Goal: Information Seeking & Learning: Learn about a topic

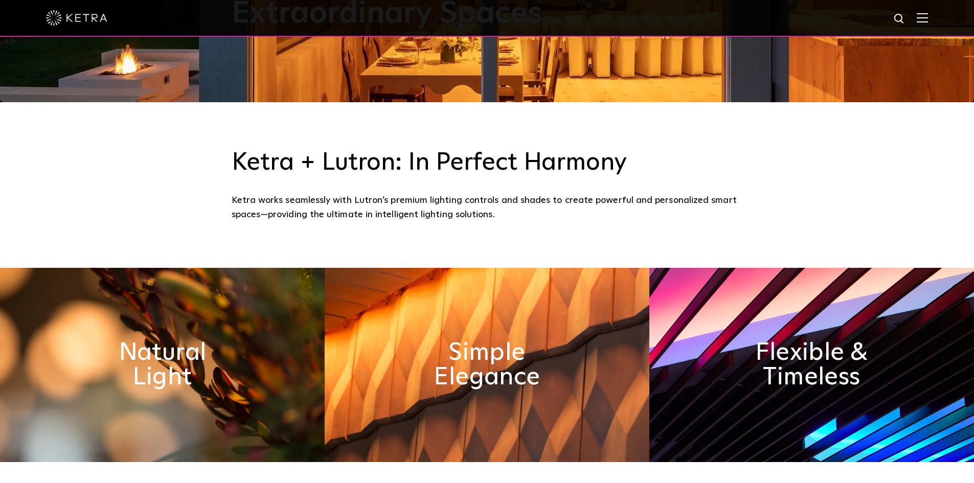
scroll to position [409, 0]
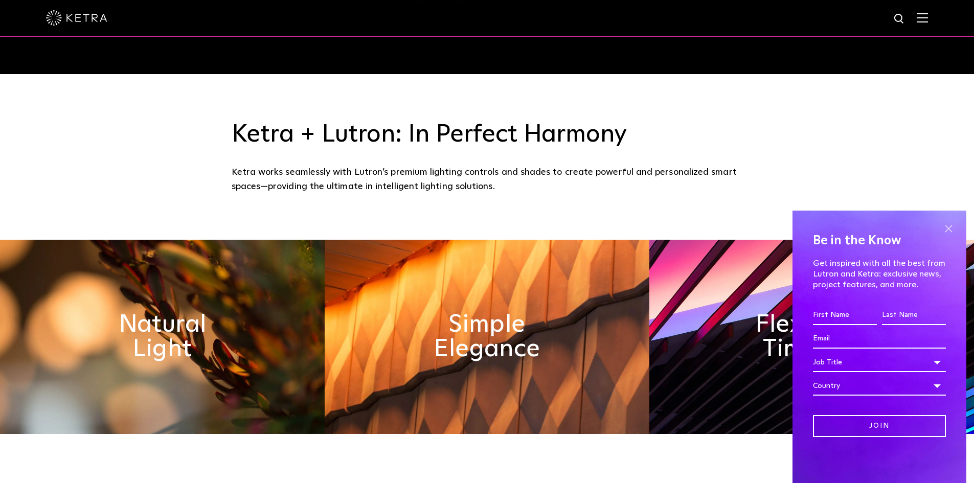
click at [950, 227] on span at bounding box center [948, 228] width 15 height 15
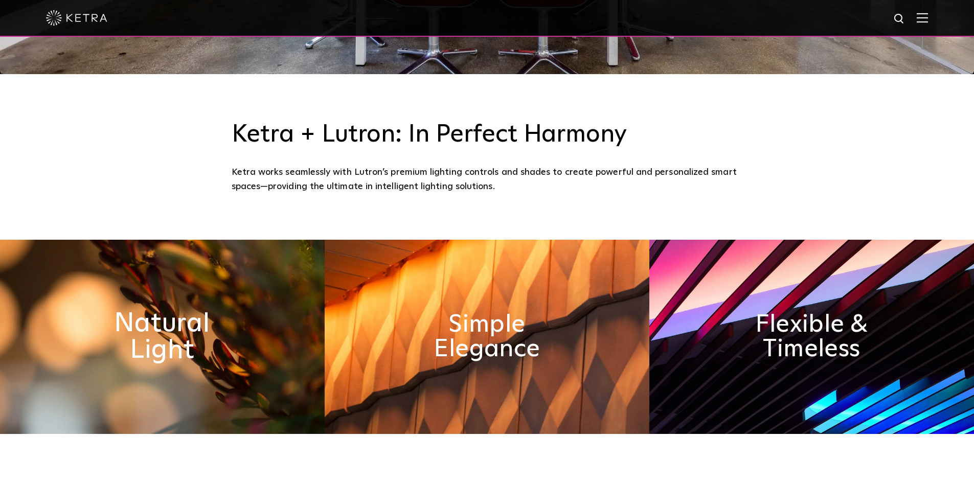
click at [222, 332] on h2 "Natural Light" at bounding box center [162, 337] width 167 height 54
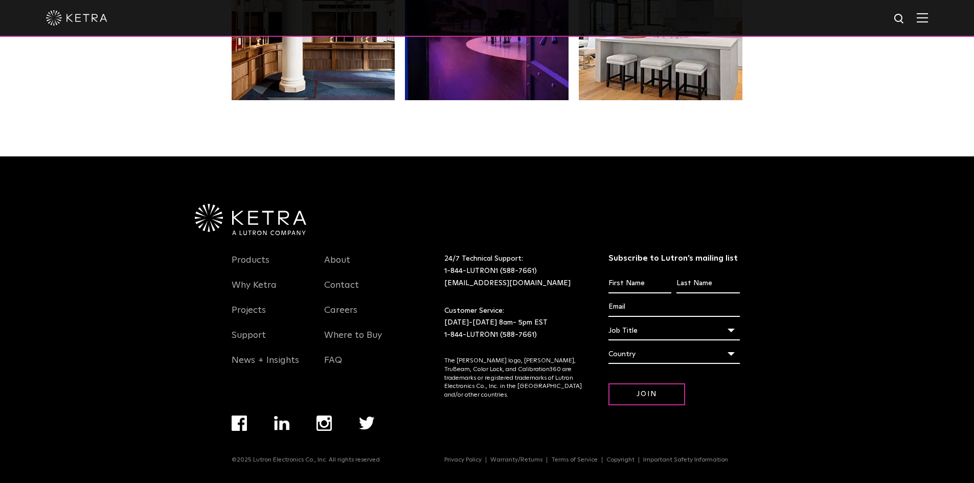
scroll to position [2151, 0]
click at [257, 283] on link "Why Ketra" at bounding box center [254, 292] width 45 height 24
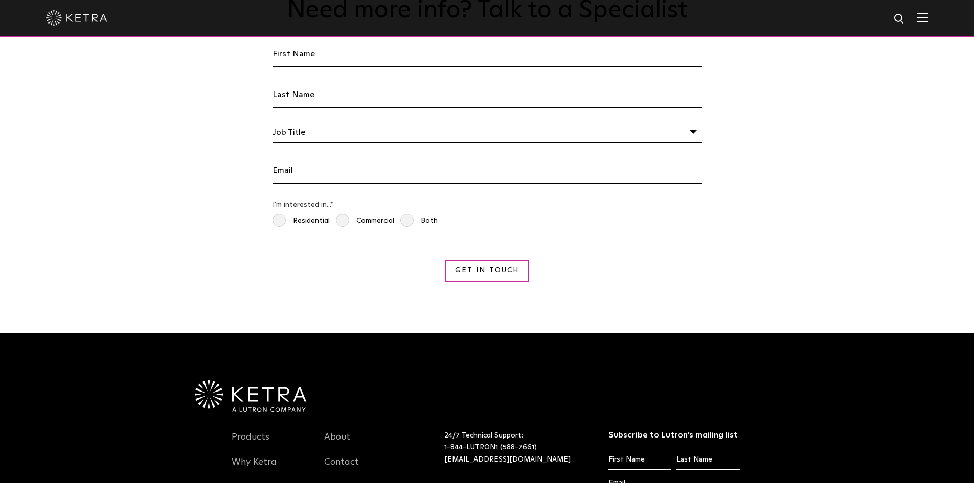
scroll to position [1892, 0]
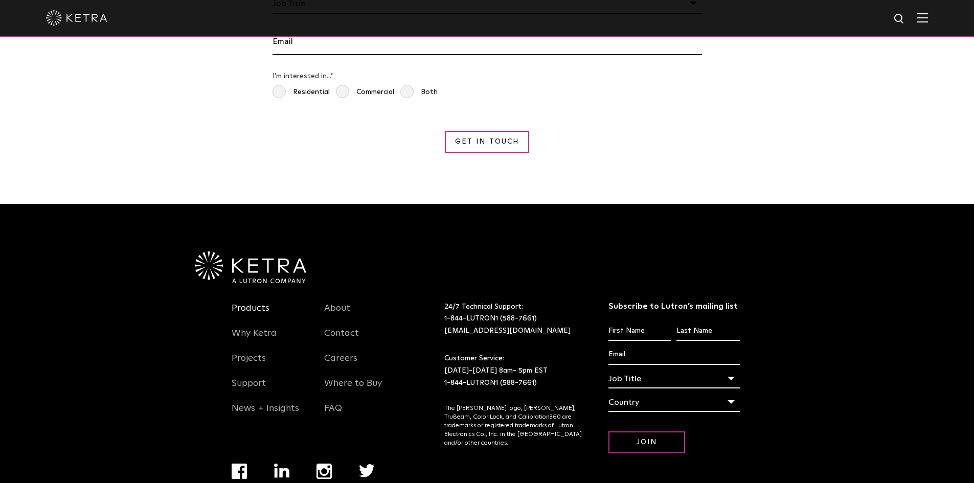
click at [245, 303] on link "Products" at bounding box center [251, 315] width 38 height 24
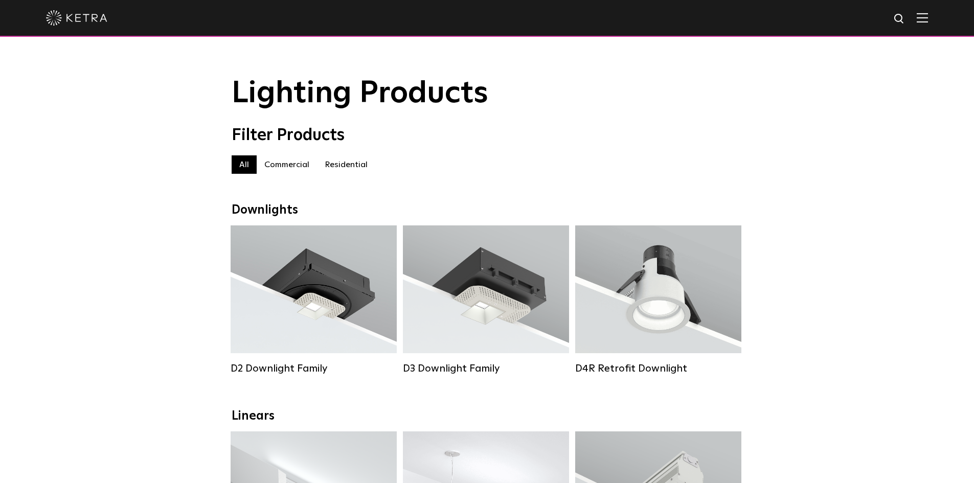
click at [928, 18] on img at bounding box center [922, 18] width 11 height 10
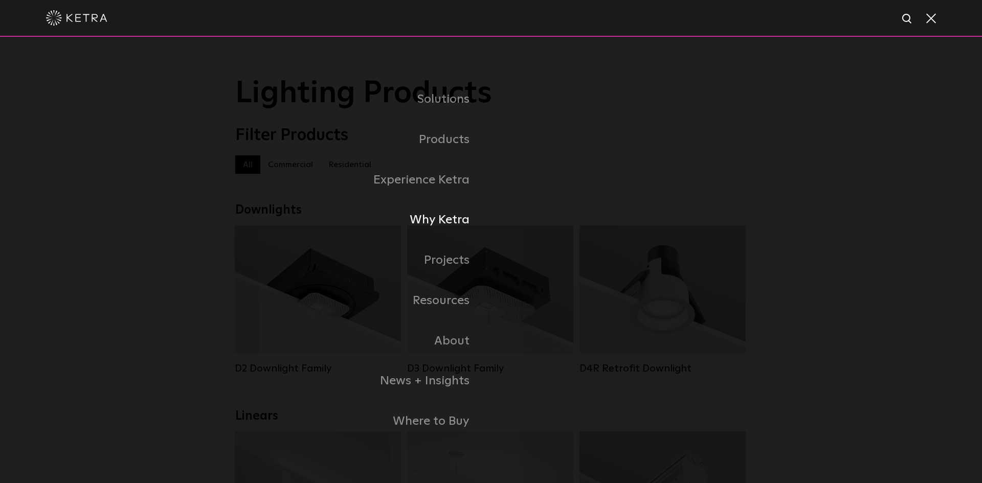
click at [438, 219] on link "Why Ketra" at bounding box center [363, 220] width 256 height 40
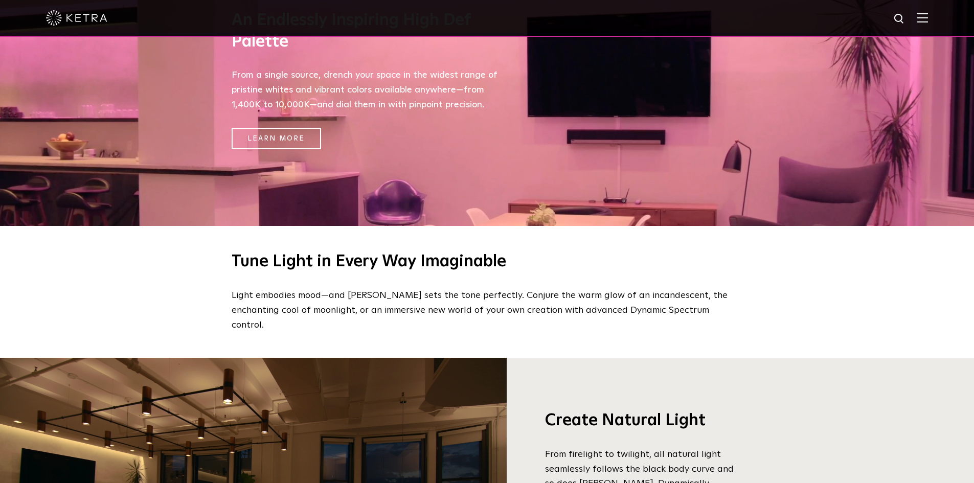
scroll to position [563, 0]
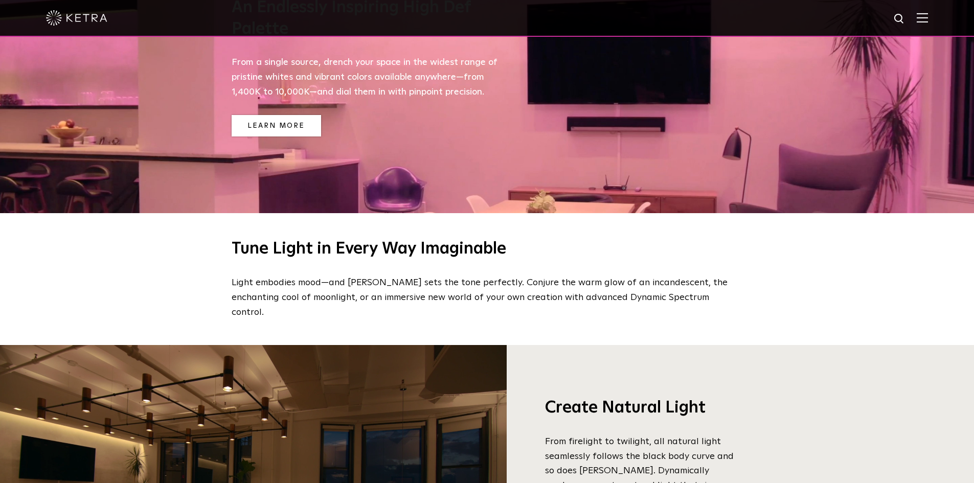
click at [275, 127] on link "Learn More" at bounding box center [277, 126] width 90 height 22
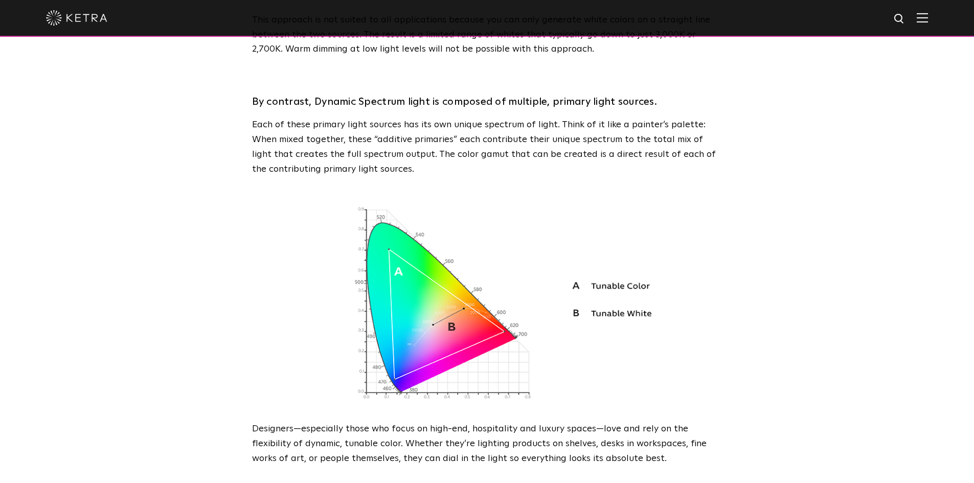
scroll to position [563, 0]
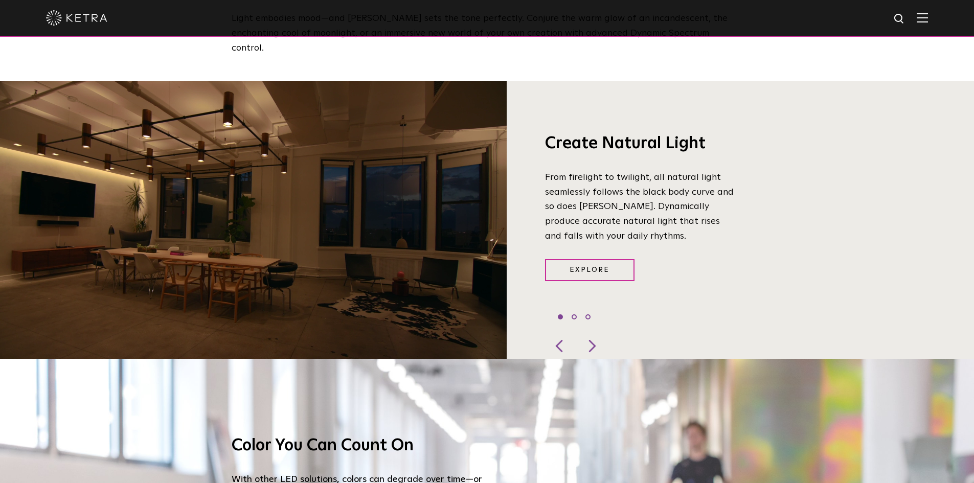
scroll to position [869, 0]
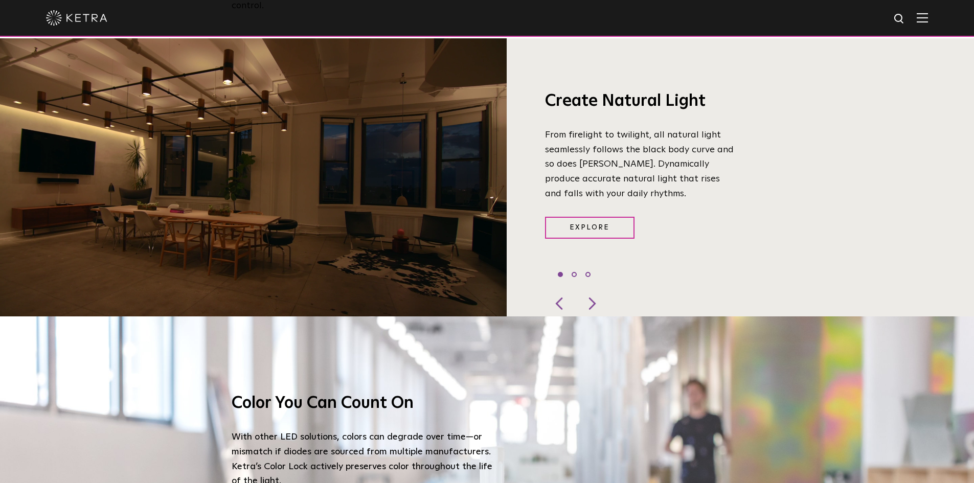
click at [575, 267] on ul "1 2 3" at bounding box center [574, 274] width 33 height 15
click at [586, 272] on li "3" at bounding box center [588, 274] width 5 height 5
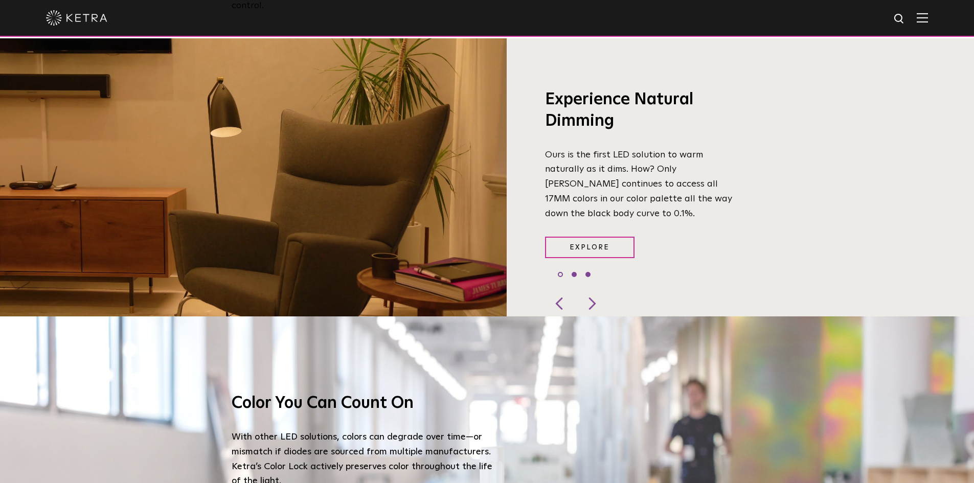
click at [573, 272] on li "2" at bounding box center [574, 274] width 5 height 5
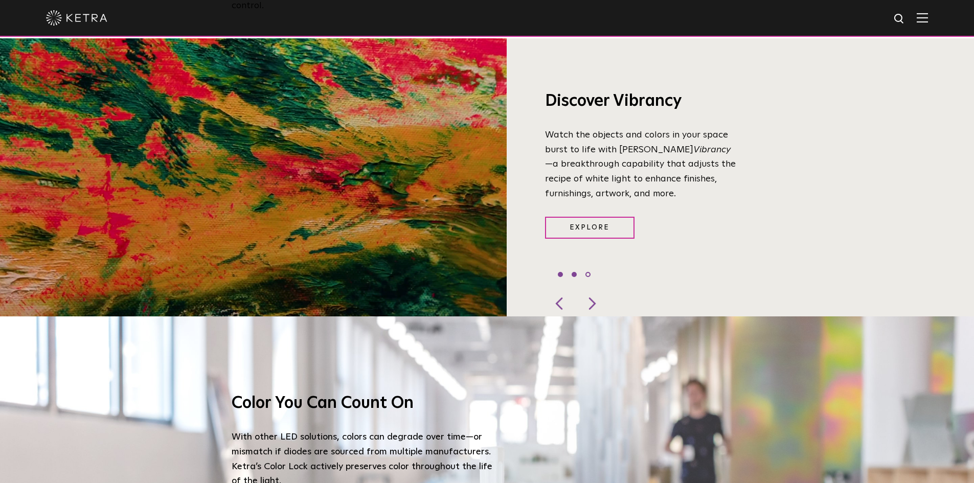
click at [560, 272] on li "1" at bounding box center [560, 274] width 5 height 5
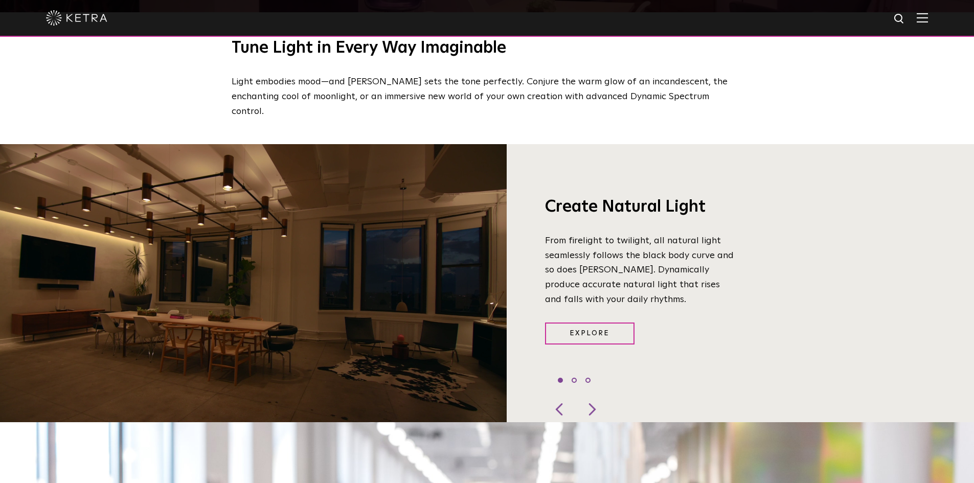
scroll to position [767, 0]
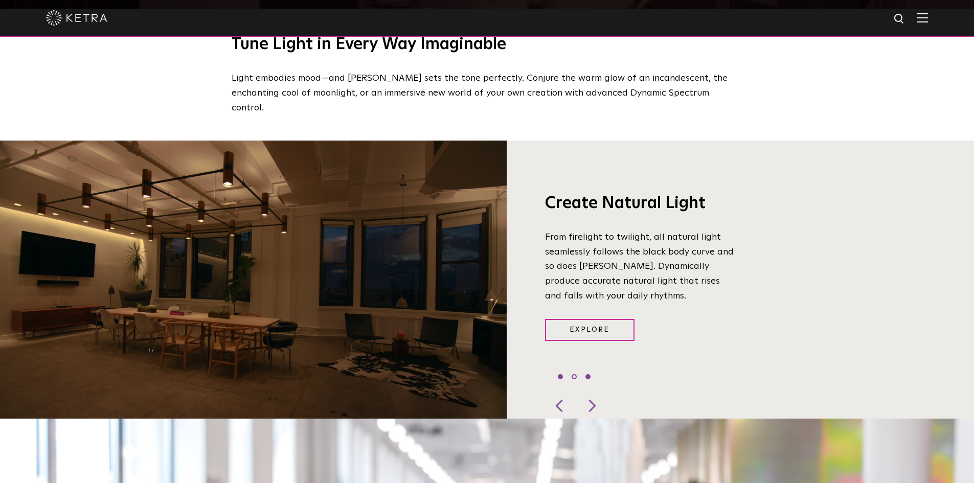
click at [587, 374] on li "3" at bounding box center [588, 376] width 5 height 5
click at [573, 374] on li "2" at bounding box center [574, 376] width 5 height 5
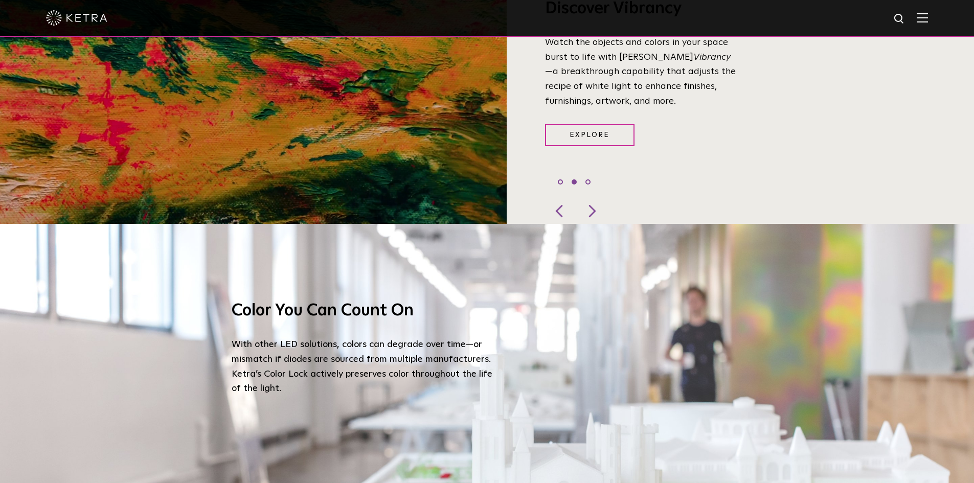
scroll to position [869, 0]
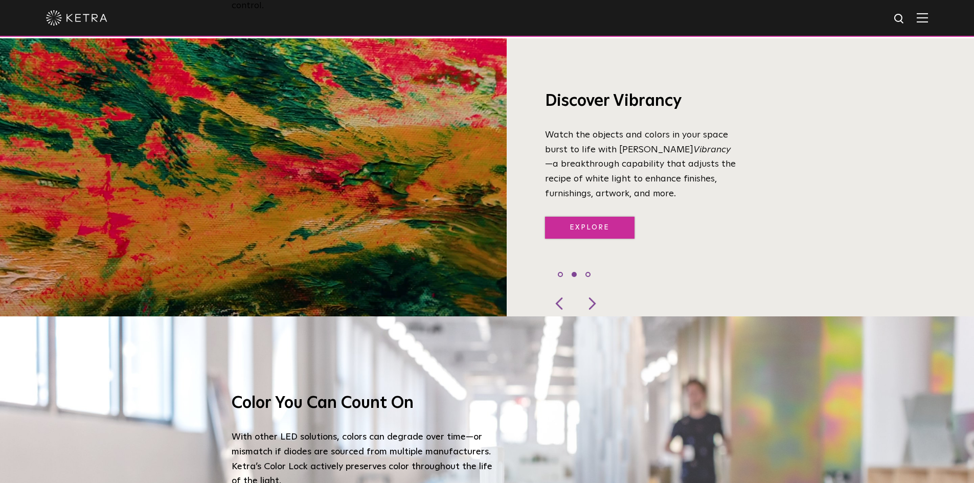
click at [569, 217] on link "Explore" at bounding box center [590, 228] width 90 height 22
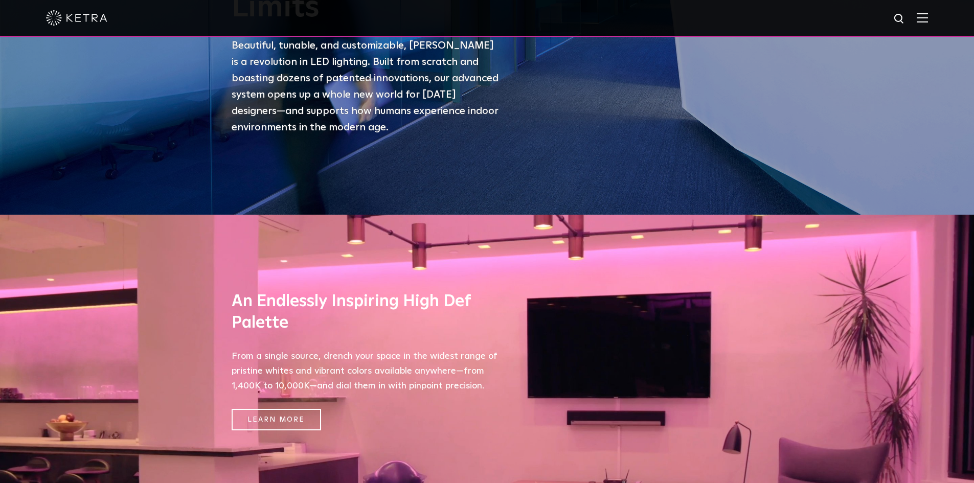
scroll to position [358, 0]
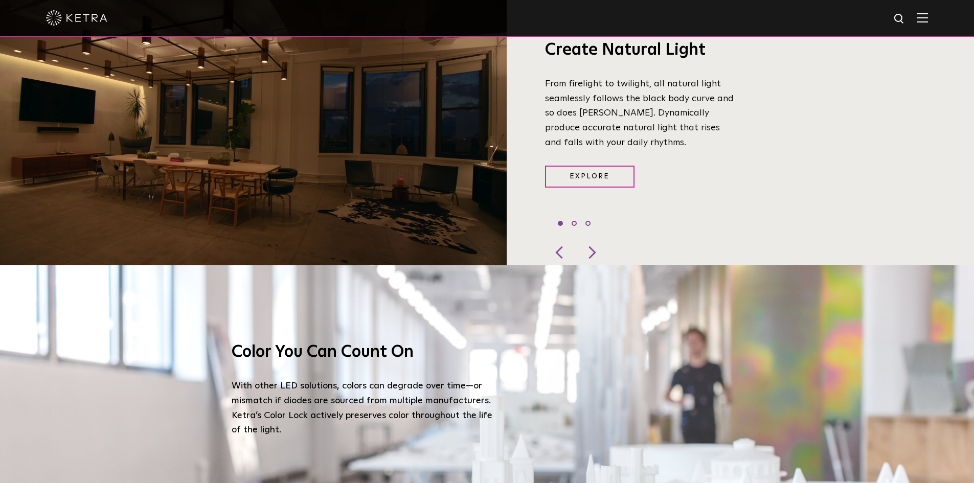
scroll to position [614, 0]
